Goal: Task Accomplishment & Management: Complete application form

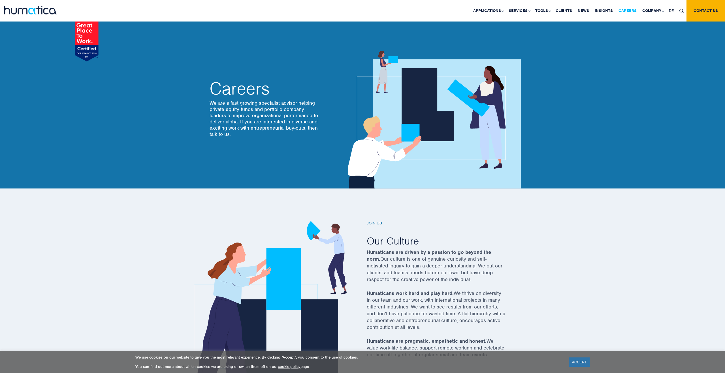
click at [634, 11] on link "Careers" at bounding box center [628, 11] width 24 height 22
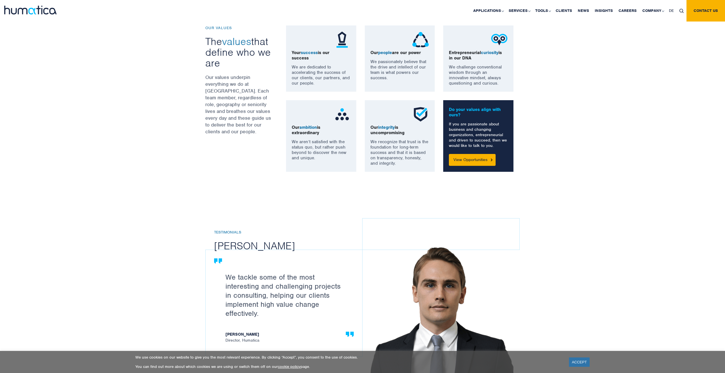
scroll to position [479, 0]
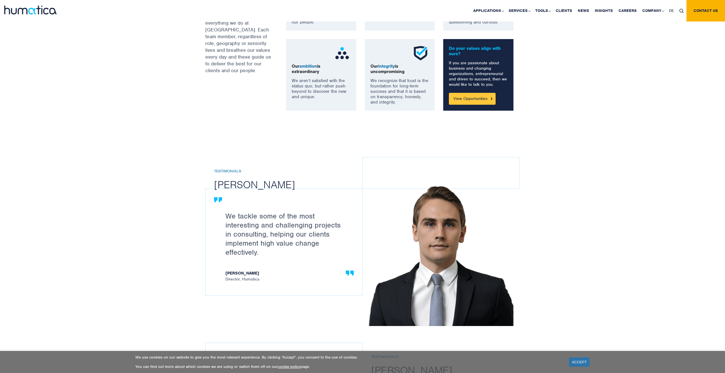
click at [476, 99] on link "View Opportunities" at bounding box center [472, 99] width 47 height 12
